Goal: Navigation & Orientation: Find specific page/section

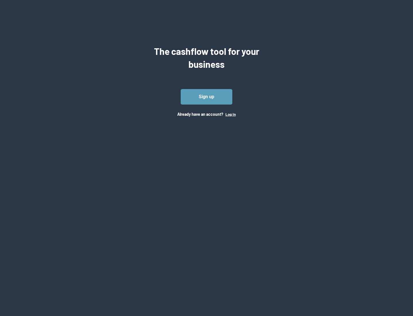
click at [230, 114] on button "Log In" at bounding box center [231, 114] width 10 height 5
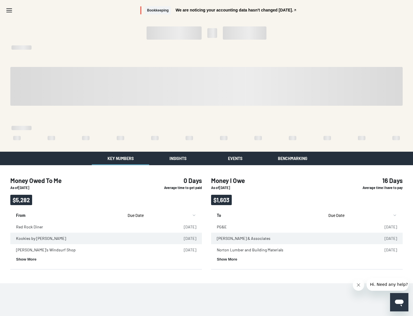
click at [178, 158] on button "Insights" at bounding box center [177, 158] width 57 height 13
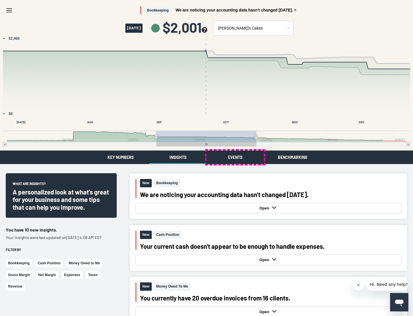
click at [235, 157] on button "Events" at bounding box center [235, 156] width 57 height 13
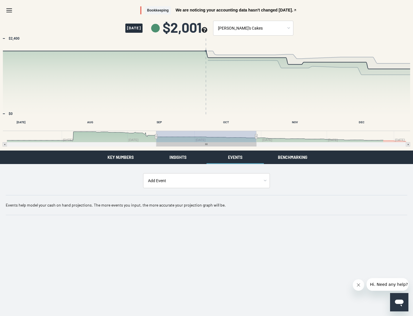
click at [293, 157] on button "Benchmarking" at bounding box center [292, 156] width 57 height 13
